Goal: Task Accomplishment & Management: Manage account settings

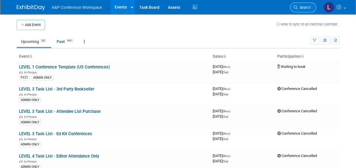
click at [302, 5] on span "Search" at bounding box center [303, 7] width 13 height 4
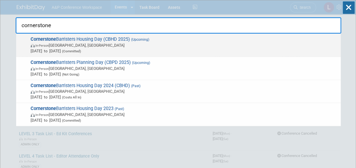
type input "cornerstone"
click at [111, 37] on span "Cornerstone Barristers Housing Day (CBHD 2025) (Upcoming) In-Person [GEOGRAPHIC…" at bounding box center [183, 44] width 309 height 17
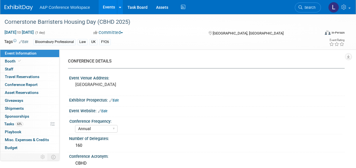
select select "Annual"
select select "Level 2"
select select "In-Person Booth"
select select "Law"
select select "Bloomsbury Professional"
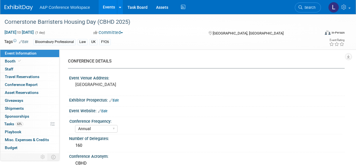
select select "[PERSON_NAME]"
select select "Brand/Subject Presence​"
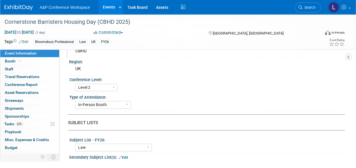
scroll to position [113, 0]
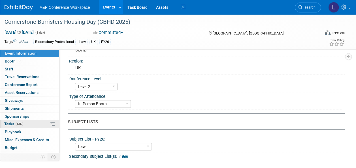
click at [18, 124] on span "63%" at bounding box center [20, 124] width 8 height 4
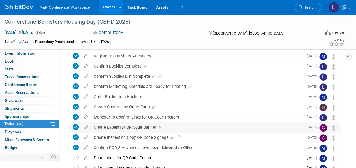
scroll to position [85, 0]
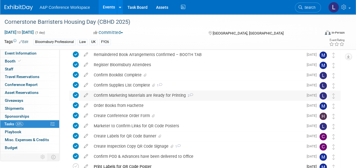
click at [161, 96] on div "Confirm Marketing Materials are Ready for Printing 2" at bounding box center [197, 96] width 212 height 10
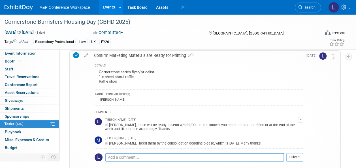
scroll to position [113, 0]
